Goal: Information Seeking & Learning: Learn about a topic

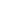
select select
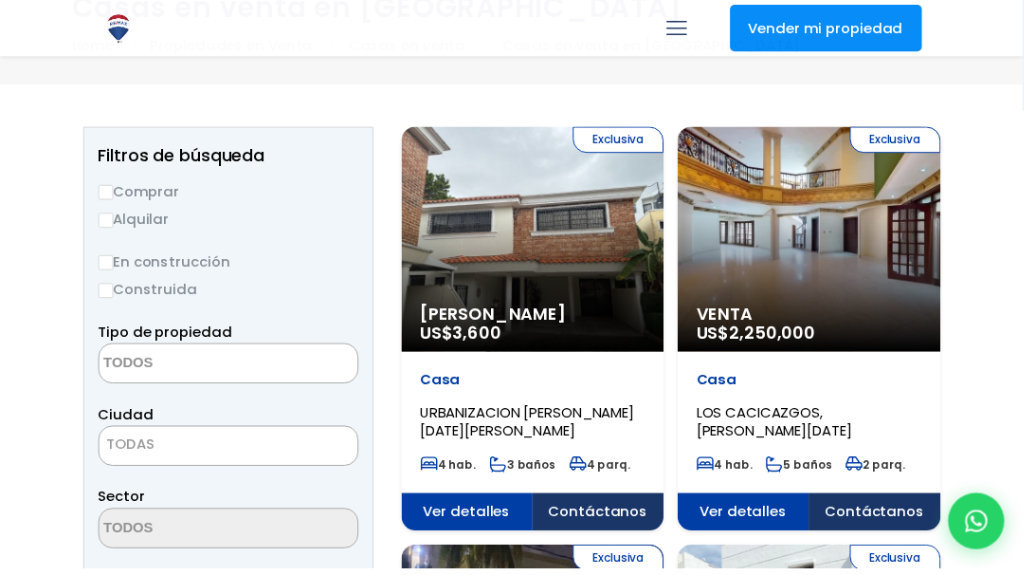
scroll to position [114, 0]
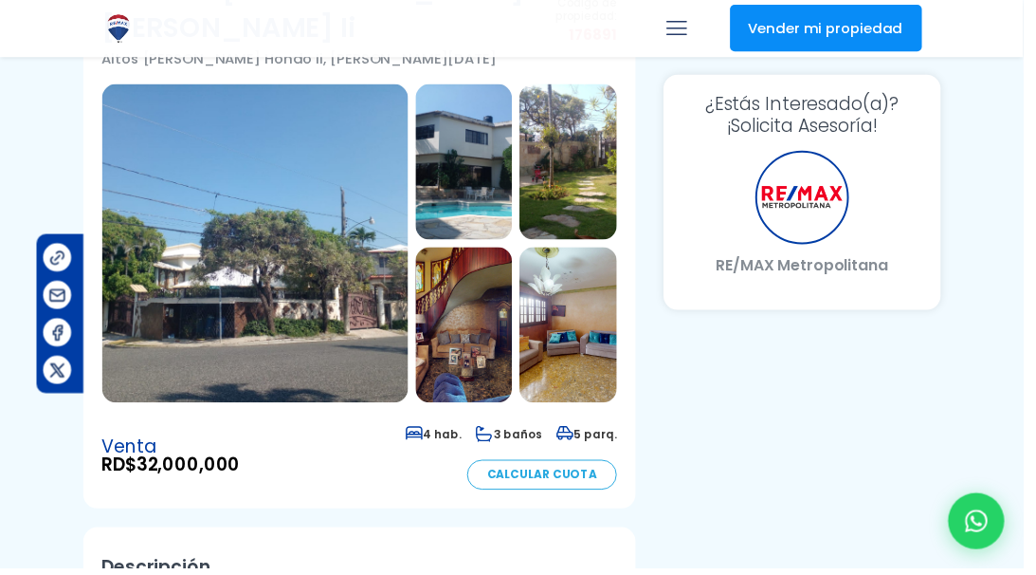
scroll to position [133, 152]
